Goal: Transaction & Acquisition: Purchase product/service

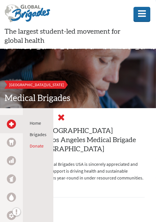
click at [62, 118] on icon at bounding box center [61, 117] width 7 height 9
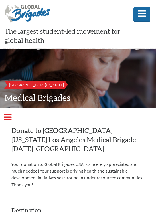
click at [37, 147] on h2 "Donate to [GEOGRAPHIC_DATA][US_STATE] Los Angeles Medical Brigade [DATE] [GEOGR…" at bounding box center [77, 139] width 133 height 27
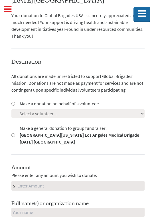
scroll to position [154, 0]
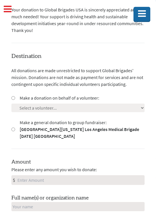
click at [13, 99] on input "Make a donation on behalf of a volunteer:" at bounding box center [13, 98] width 4 height 4
radio input "true"
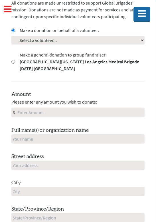
scroll to position [223, 0]
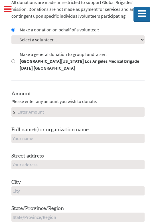
click at [35, 110] on input "Amount" at bounding box center [80, 111] width 128 height 9
type input "250"
click at [40, 139] on input "text" at bounding box center [77, 138] width 133 height 9
type input "Mitchelle Alessandro Guerrero"
type input "625 North Hill Street"
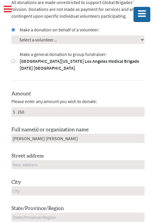
type input "Los Angeles"
type input "CA"
type input "90012"
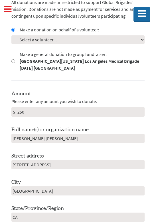
type input "United States"
type input "gmitchelle412@gmail.com"
click at [32, 149] on div "Amount Please enter any amount you wish to donate: $ 250 Full name(s) or organi…" at bounding box center [77, 195] width 133 height 211
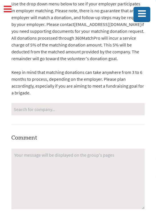
scroll to position [564, 0]
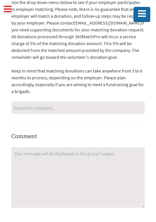
click at [48, 104] on input "Search for company..." at bounding box center [78, 108] width 129 height 10
click at [49, 109] on input "Search for company..." at bounding box center [78, 108] width 129 height 10
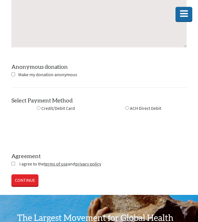
scroll to position [687, 0]
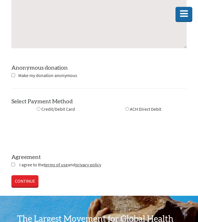
click at [39, 107] on input "radio" at bounding box center [39, 109] width 4 height 4
radio input "true"
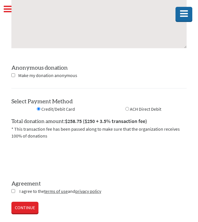
click at [13, 189] on input "checkbox" at bounding box center [13, 191] width 4 height 4
checkbox input "true"
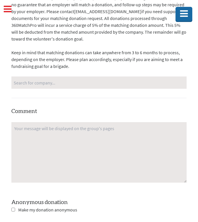
scroll to position [549, 0]
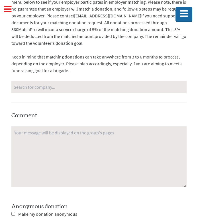
click at [60, 86] on div "No matches found" at bounding box center [99, 87] width 176 height 12
click at [60, 84] on input "Search for company..." at bounding box center [99, 87] width 171 height 10
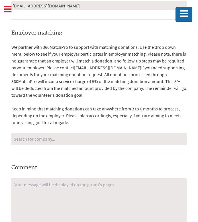
scroll to position [729, 0]
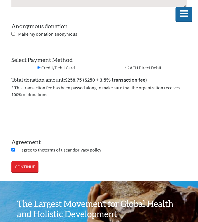
click at [18, 161] on link "CONTINUE" at bounding box center [24, 166] width 27 height 11
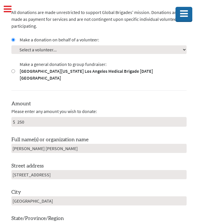
scroll to position [191, 0]
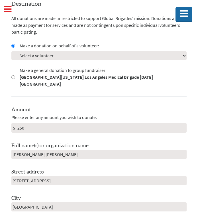
click at [45, 57] on select "Select a volunteer... Adrian Huang Alex Campbell alexis lujan Annica Manglona A…" at bounding box center [99, 55] width 176 height 9
click at [38, 57] on select "Select a volunteer... Adrian Huang Alex Campbell alexis lujan Annica Manglona A…" at bounding box center [99, 55] width 176 height 9
select select "161967CB-7E2B-11F0-9E6E-42010A400005"
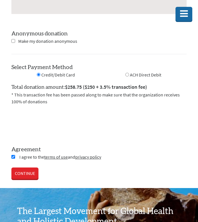
scroll to position [717, 0]
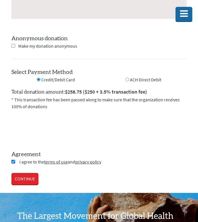
click at [24, 173] on link "CONTINUE" at bounding box center [24, 178] width 27 height 11
